Goal: Task Accomplishment & Management: Complete application form

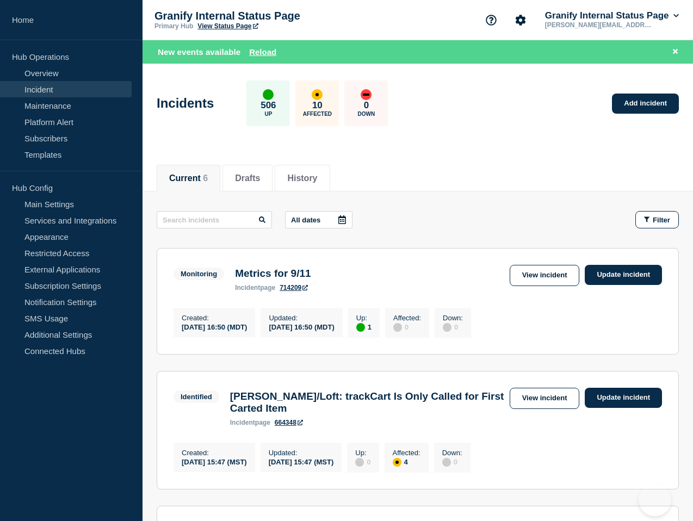
scroll to position [5, 0]
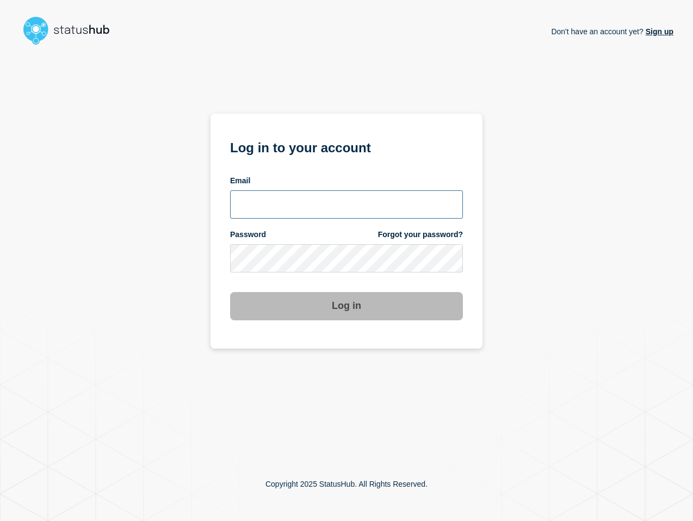
type input "lenil.samuel@bazaarvoice.com"
click at [334, 306] on button "Log in" at bounding box center [346, 306] width 233 height 28
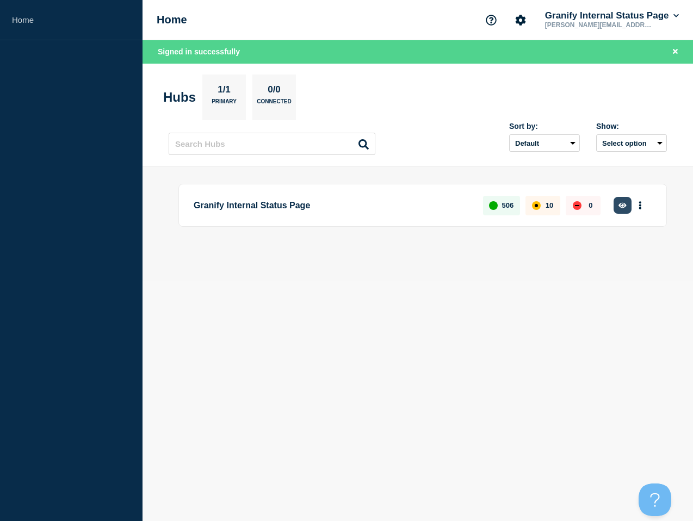
click at [627, 203] on button "button" at bounding box center [622, 205] width 18 height 17
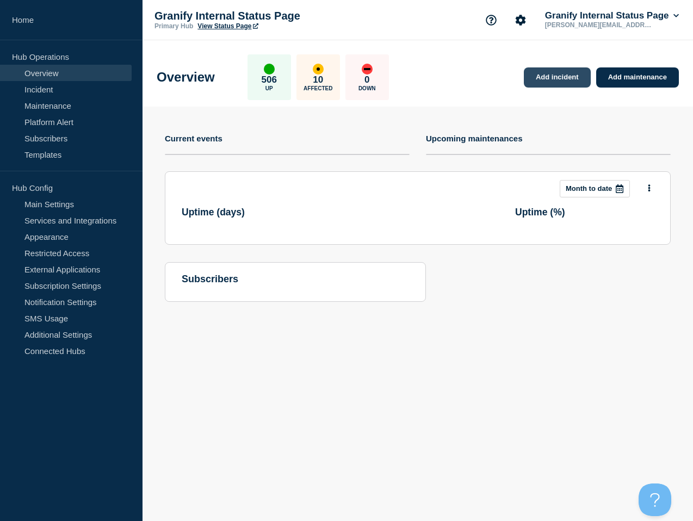
click at [568, 80] on link "Add incident" at bounding box center [557, 77] width 67 height 20
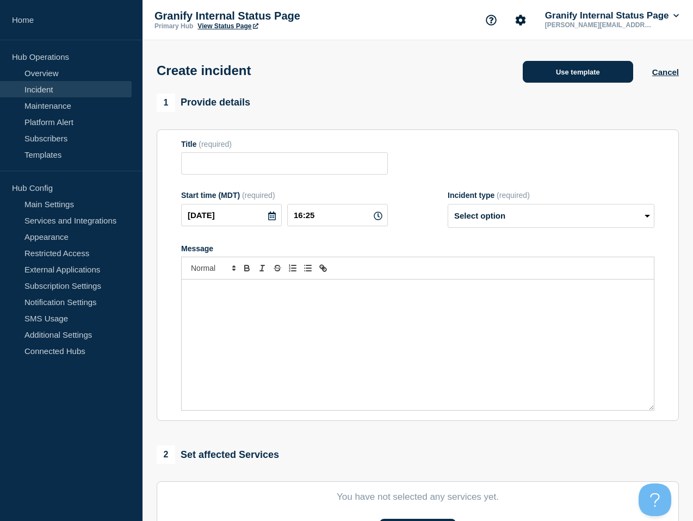
click at [558, 83] on button "Use template" at bounding box center [578, 72] width 110 height 22
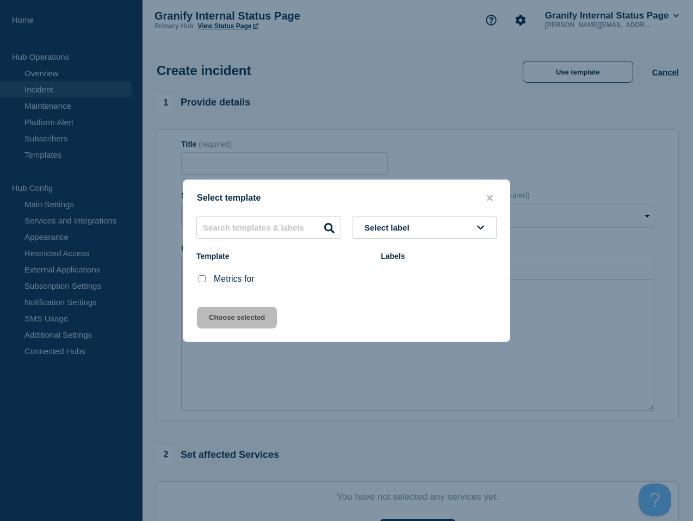
click at [202, 281] on input "Metrics for checkbox" at bounding box center [201, 278] width 7 height 7
checkbox input "true"
click at [231, 336] on div "Select template Select label Template Labels Metrics for Choose selected" at bounding box center [346, 260] width 327 height 163
click at [234, 320] on button "Choose selected" at bounding box center [237, 318] width 80 height 22
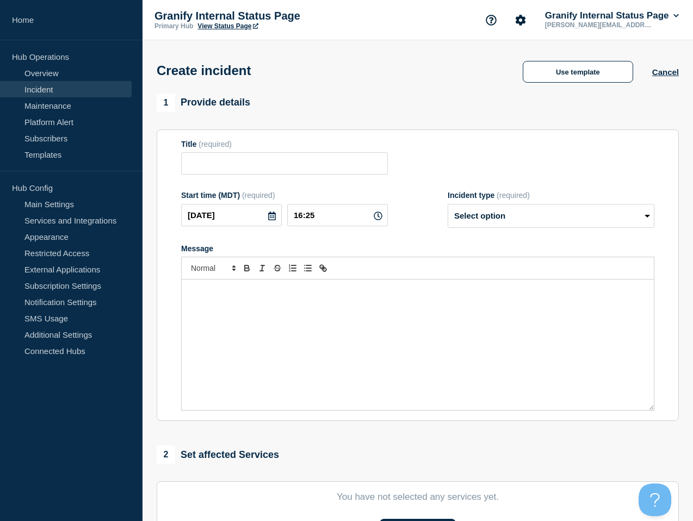
type input "Metrics for"
select select "monitoring"
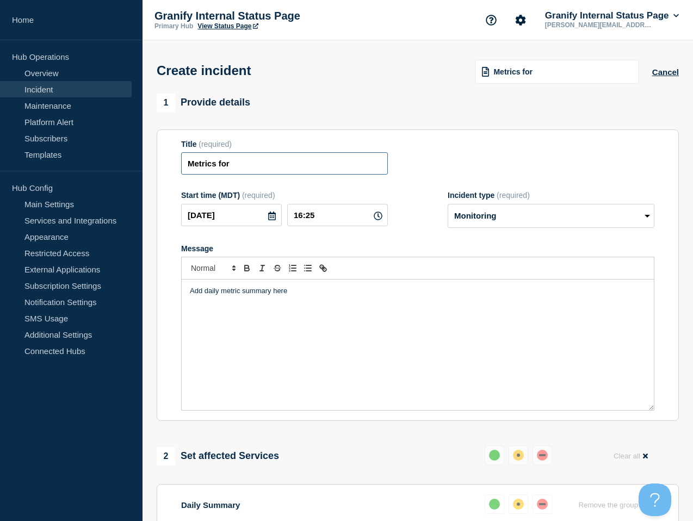
click at [284, 175] on input "Metrics for" at bounding box center [284, 163] width 207 height 22
type input "Metrics for 9/12"
drag, startPoint x: 522, startPoint y: 353, endPoint x: 517, endPoint y: 343, distance: 11.7
click at [521, 353] on div "Add daily metric summary here" at bounding box center [418, 344] width 472 height 130
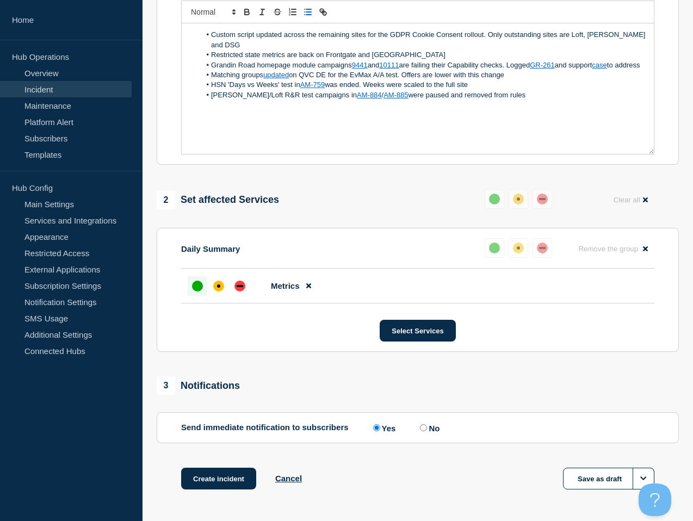
scroll to position [310, 0]
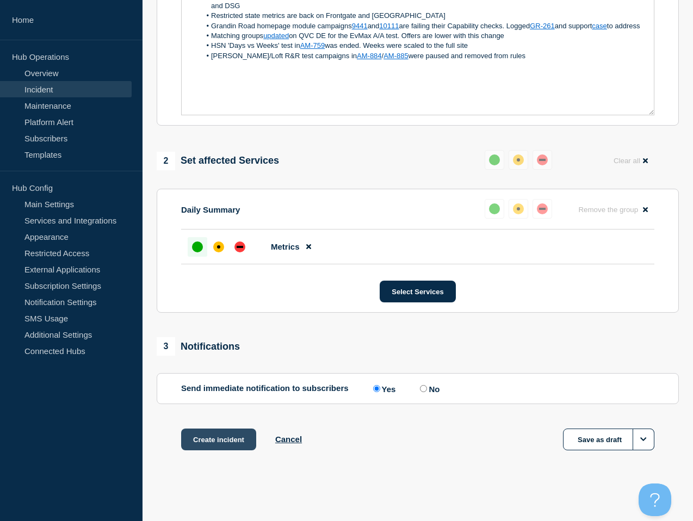
click at [239, 444] on button "Create incident" at bounding box center [218, 439] width 75 height 22
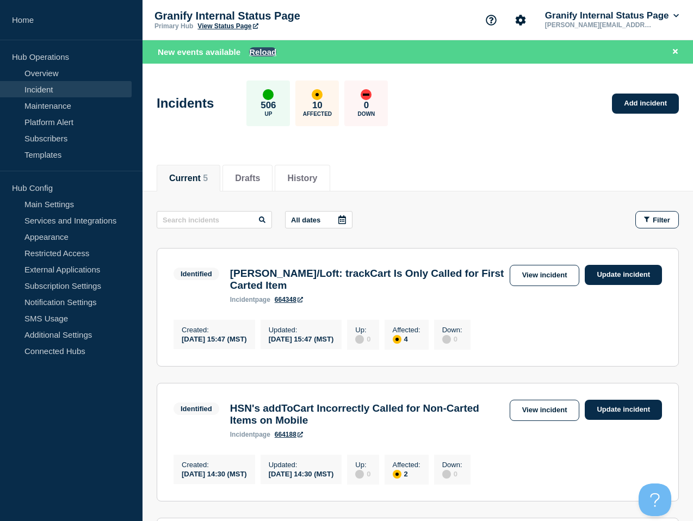
drag, startPoint x: 251, startPoint y: 60, endPoint x: 254, endPoint y: 53, distance: 7.3
click at [252, 58] on div "New events available Reload" at bounding box center [417, 51] width 550 height 23
click at [254, 53] on button "Reload" at bounding box center [262, 51] width 27 height 9
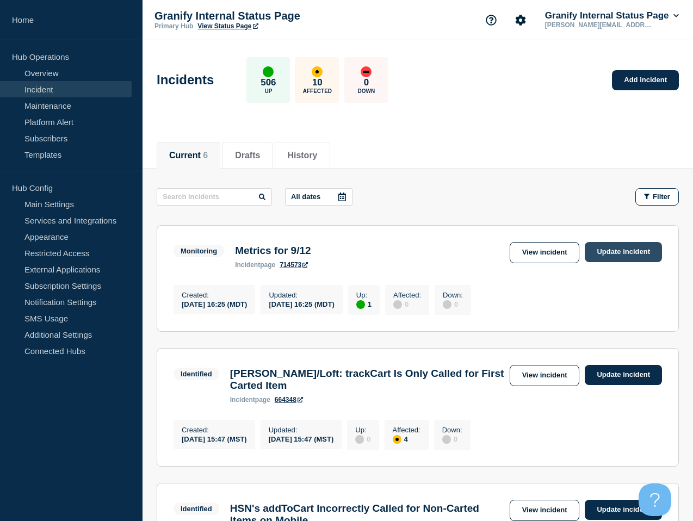
click at [605, 251] on link "Update incident" at bounding box center [622, 252] width 77 height 20
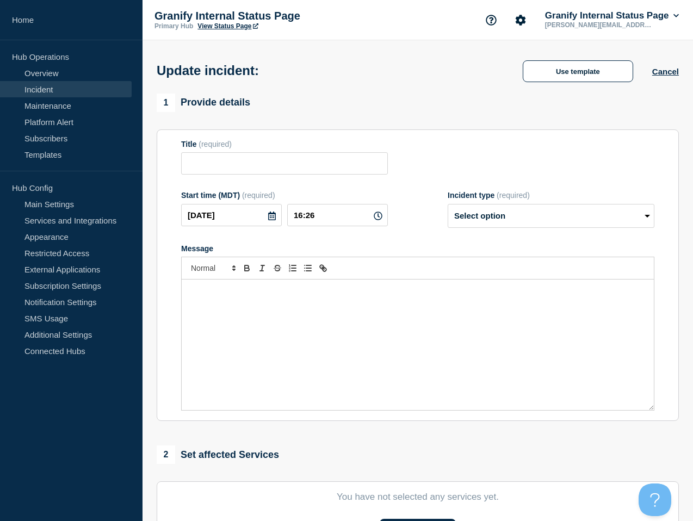
type input "Metrics for 9/12"
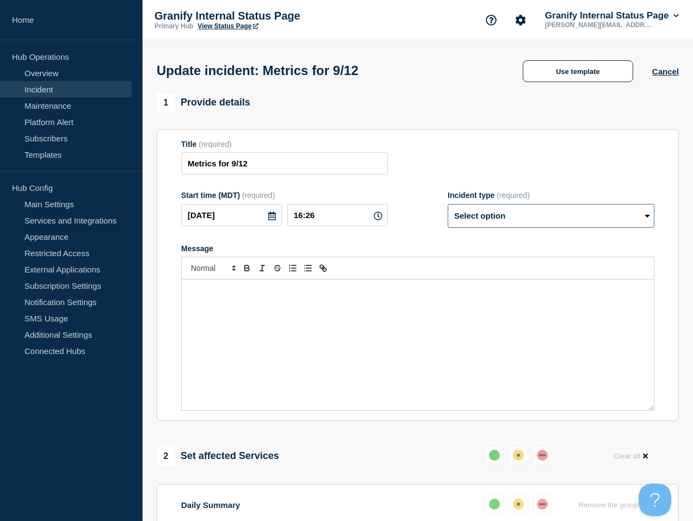
click at [542, 225] on select "Select option Investigating Identified Monitoring Resolved" at bounding box center [550, 216] width 207 height 24
select select "resolved"
click at [447, 211] on select "Select option Investigating Identified Monitoring Resolved" at bounding box center [550, 216] width 207 height 24
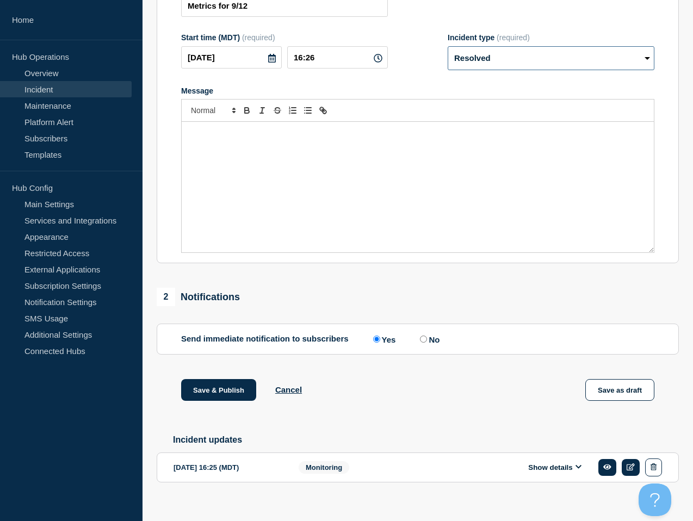
scroll to position [178, 0]
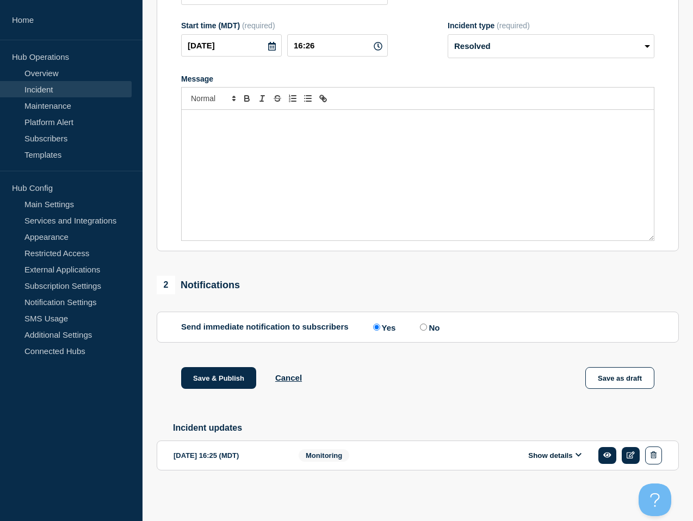
drag, startPoint x: 419, startPoint y: 328, endPoint x: 323, endPoint y: 358, distance: 100.8
click at [420, 328] on input "No" at bounding box center [423, 327] width 7 height 7
radio input "true"
radio input "false"
click at [229, 380] on button "Save & Publish" at bounding box center [218, 378] width 75 height 22
